Goal: Information Seeking & Learning: Learn about a topic

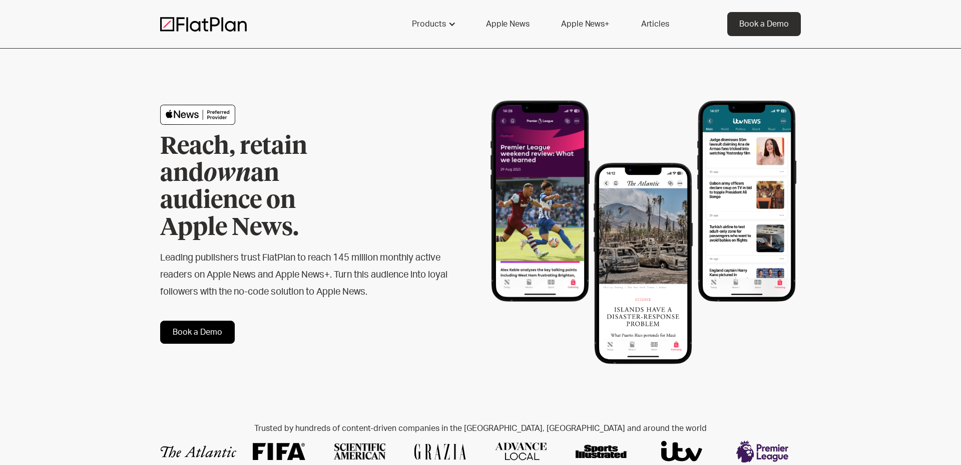
click at [495, 23] on link "Apple News" at bounding box center [507, 24] width 67 height 24
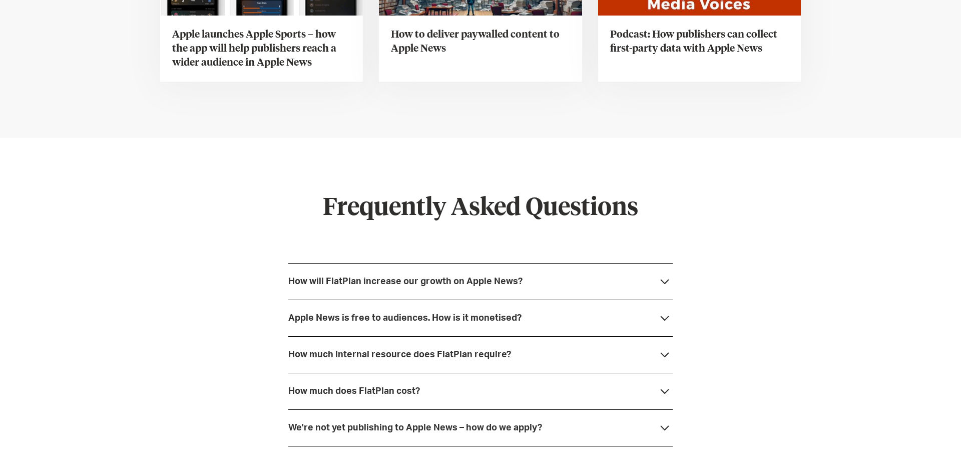
scroll to position [2624, 0]
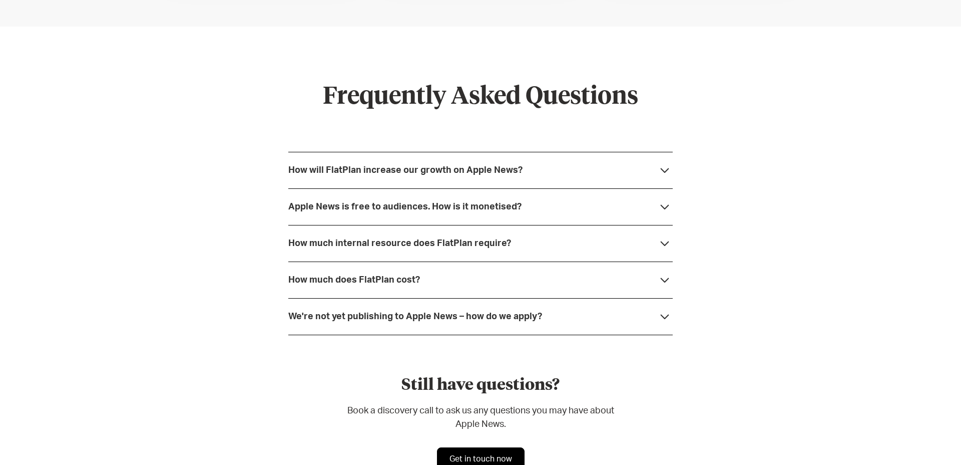
click at [553, 171] on div "How will FlatPlan increase our growth on Apple News?" at bounding box center [480, 170] width 385 height 37
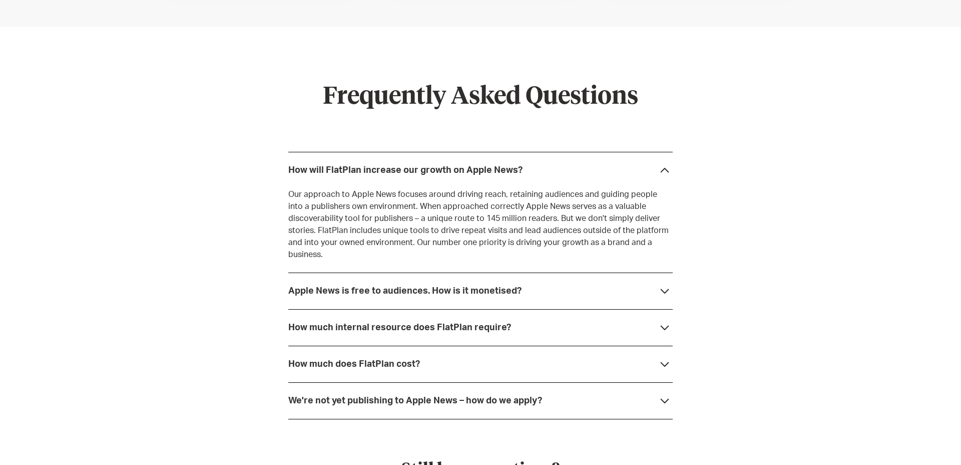
click at [551, 280] on div "Apple News is free to audiences. How is it monetised?" at bounding box center [480, 290] width 385 height 37
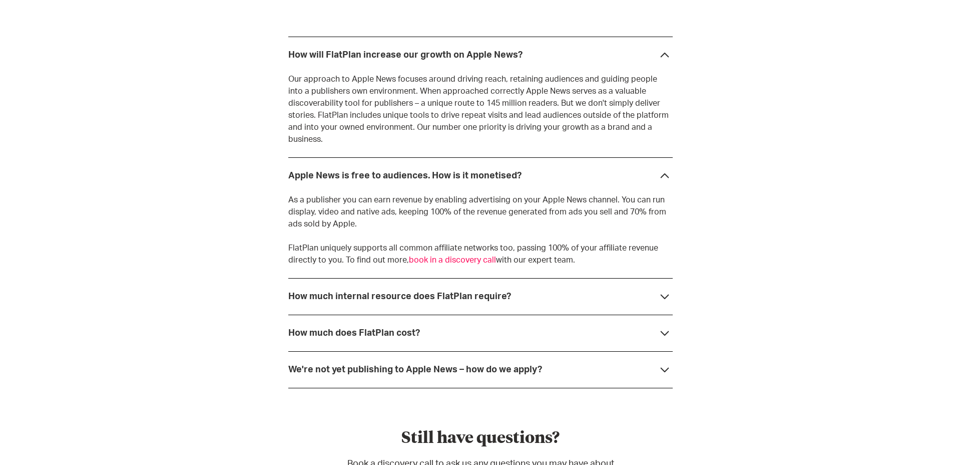
scroll to position [2746, 0]
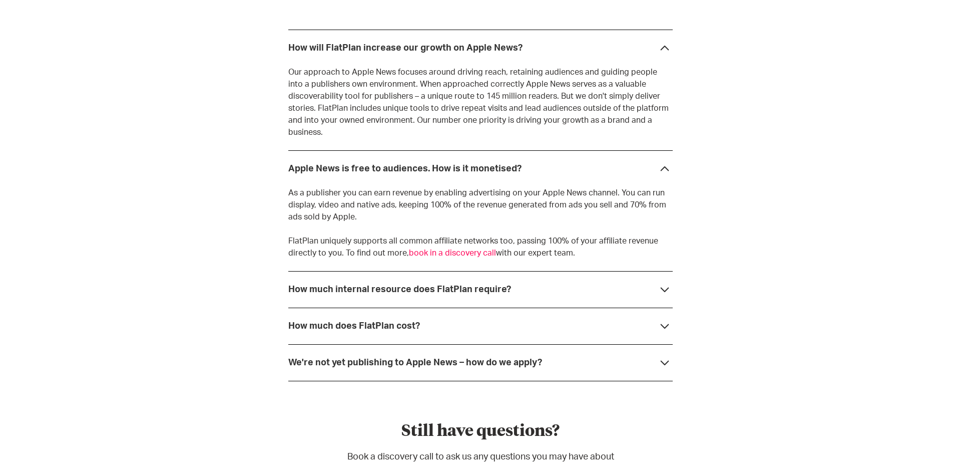
click at [546, 278] on div "How much internal resource does FlatPlan require?" at bounding box center [480, 289] width 385 height 37
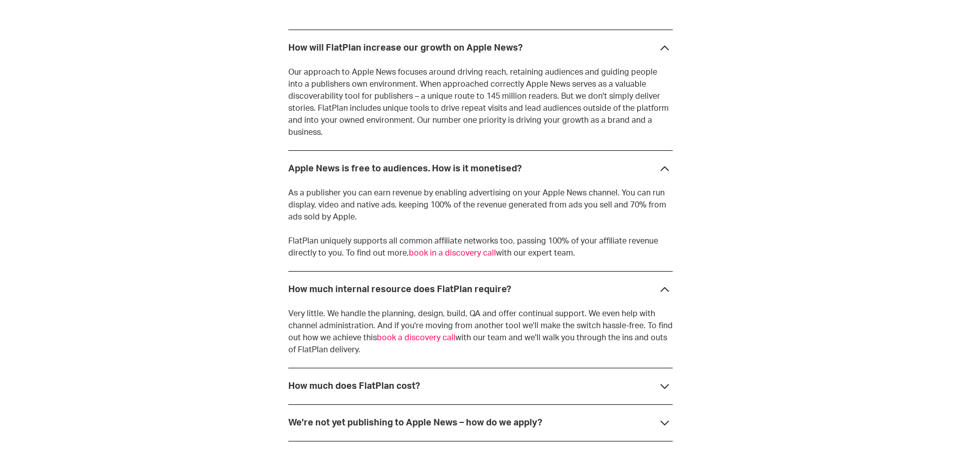
click at [546, 278] on div "How much internal resource does FlatPlan require?" at bounding box center [480, 289] width 385 height 37
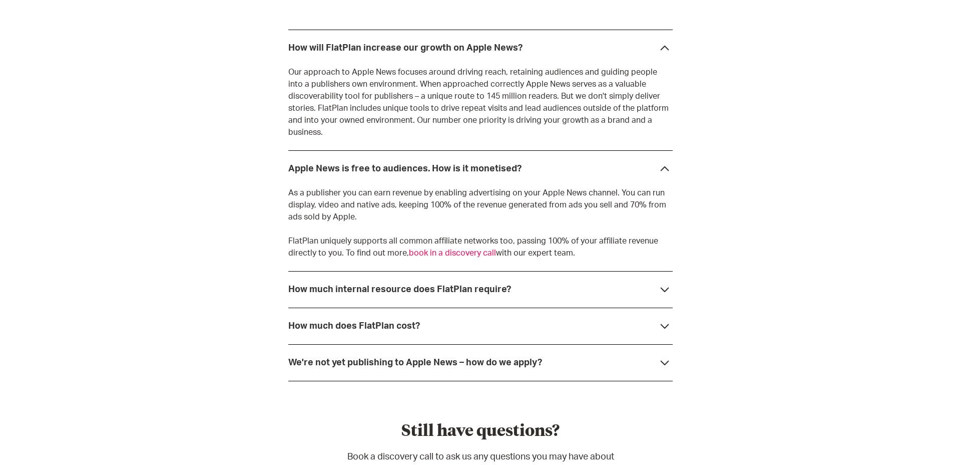
click at [507, 307] on div "How much does FlatPlan cost?" at bounding box center [480, 325] width 385 height 37
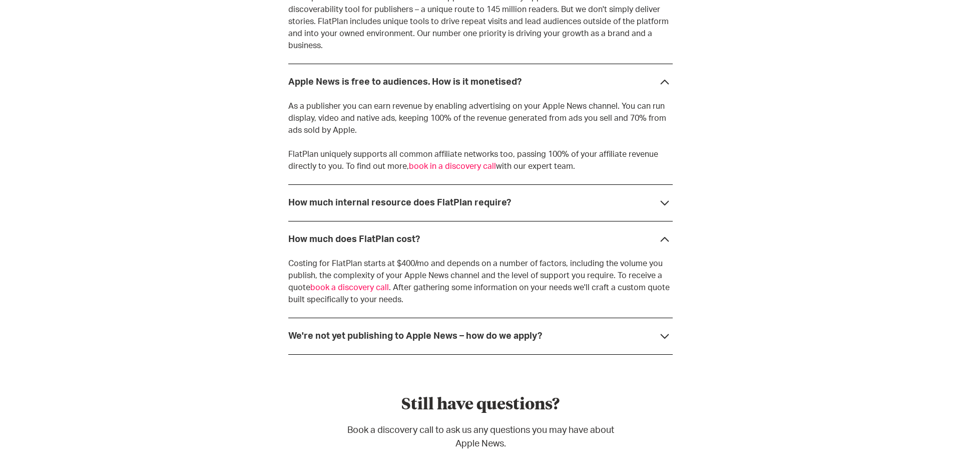
scroll to position [2834, 0]
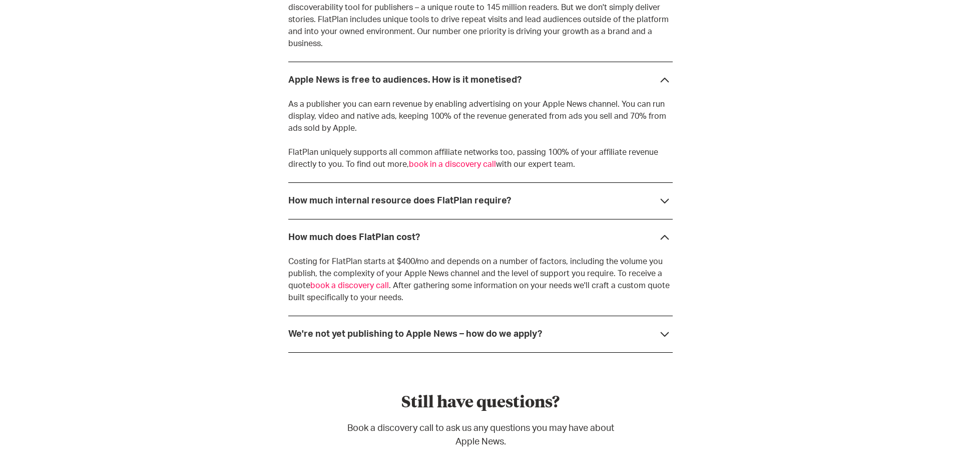
click at [518, 329] on strong "We're not yet publishing to Apple News – how do we apply?" at bounding box center [415, 333] width 254 height 9
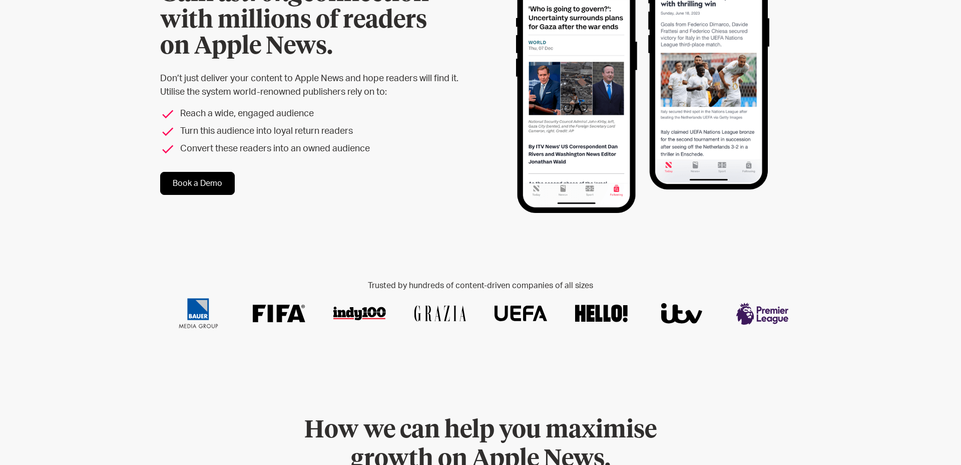
scroll to position [0, 0]
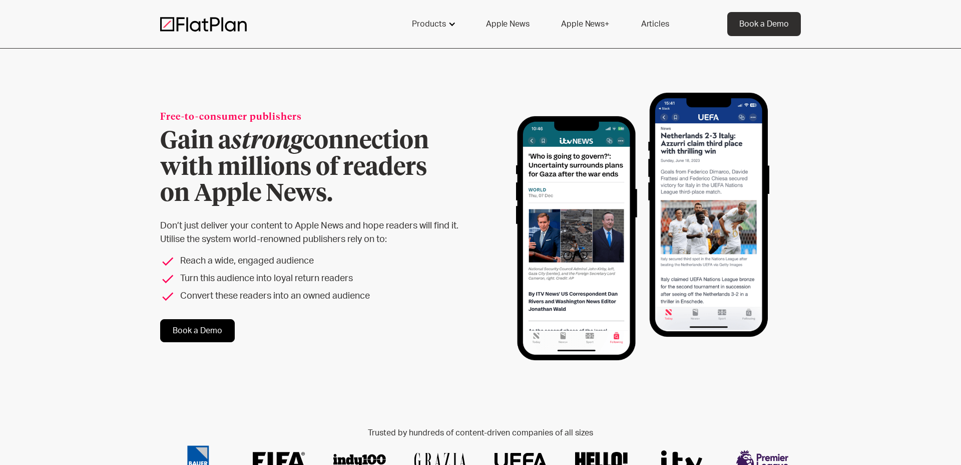
click at [446, 24] on div "Products" at bounding box center [429, 24] width 34 height 12
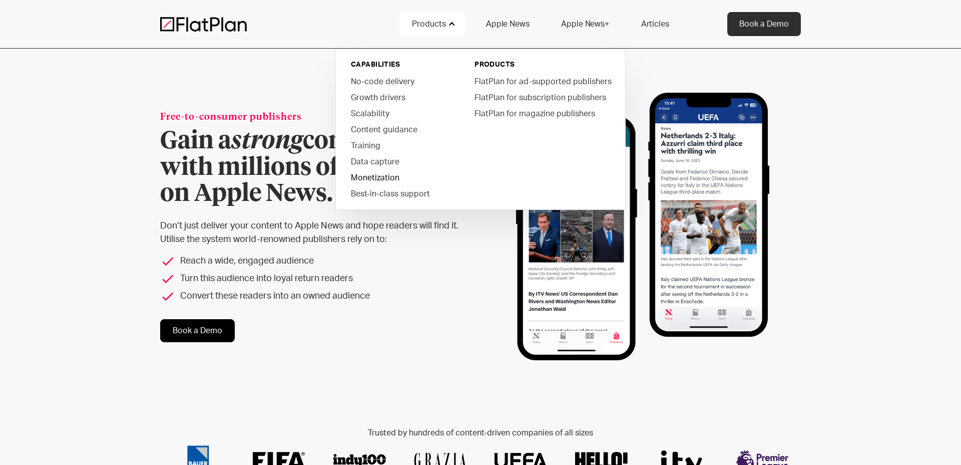
click at [388, 180] on link "Monetization" at bounding box center [400, 177] width 114 height 16
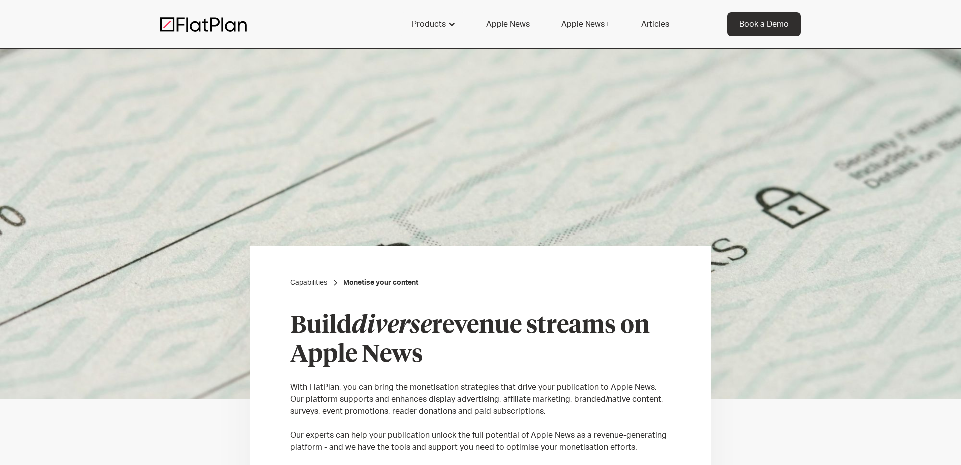
click at [180, 17] on img at bounding box center [203, 24] width 87 height 15
